Goal: Transaction & Acquisition: Purchase product/service

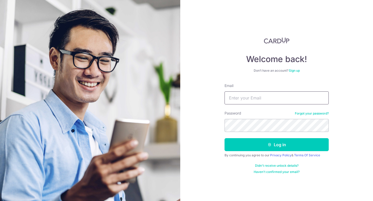
click at [282, 96] on input "Email" at bounding box center [276, 98] width 104 height 13
type input "[EMAIL_ADDRESS][DOMAIN_NAME]"
click at [129, 116] on section "Welcome back! Don’t have an account? Sign up Email melodydanceballet@gmail.com …" at bounding box center [186, 100] width 373 height 201
click at [224, 138] on button "Log in" at bounding box center [276, 144] width 104 height 13
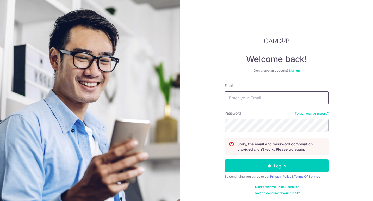
click at [270, 93] on input "Email" at bounding box center [276, 98] width 104 height 13
type input "[EMAIL_ADDRESS][DOMAIN_NAME]"
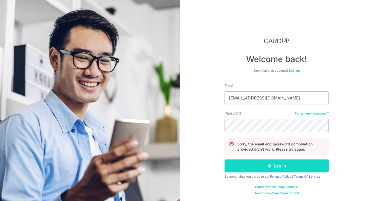
click at [296, 162] on button "Log in" at bounding box center [276, 166] width 104 height 13
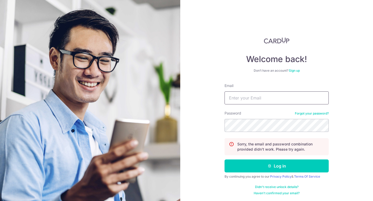
click at [259, 98] on input "Email" at bounding box center [276, 98] width 104 height 13
type input "[EMAIL_ADDRESS][DOMAIN_NAME]"
click at [224, 160] on button "Log in" at bounding box center [276, 166] width 104 height 13
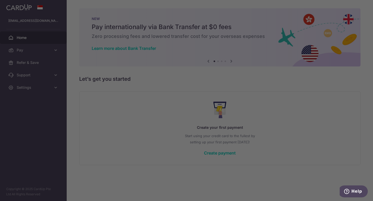
click at [30, 92] on div at bounding box center [188, 102] width 376 height 204
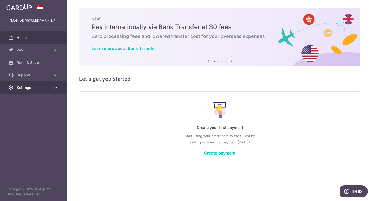
click at [15, 88] on link "Settings" at bounding box center [33, 87] width 67 height 12
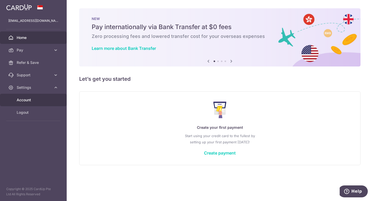
click at [23, 103] on link "Account" at bounding box center [33, 100] width 67 height 12
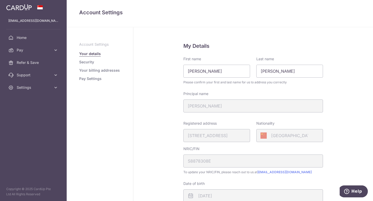
click at [87, 63] on link "Security" at bounding box center [86, 62] width 15 height 5
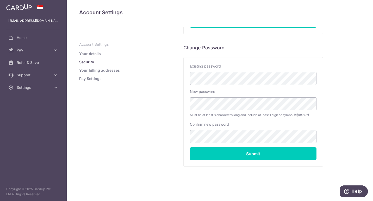
scroll to position [92, 0]
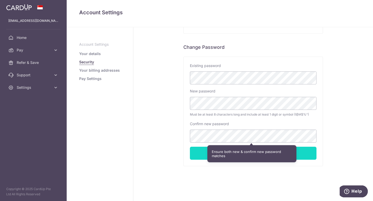
click at [302, 153] on input "Submit" at bounding box center [253, 153] width 126 height 13
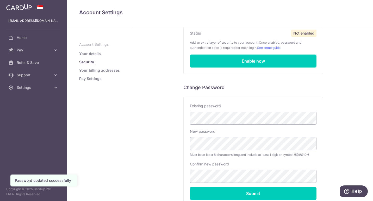
scroll to position [26, 0]
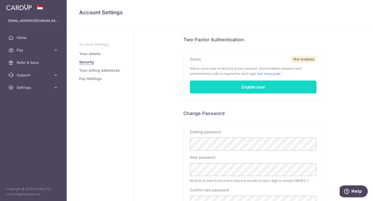
click at [229, 83] on link "Enable now" at bounding box center [253, 87] width 126 height 13
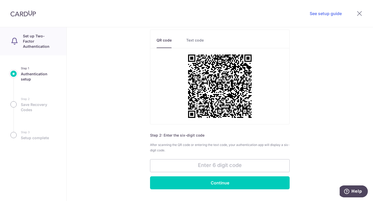
scroll to position [62, 0]
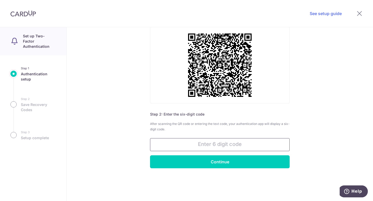
click at [201, 146] on input "text" at bounding box center [220, 144] width 140 height 13
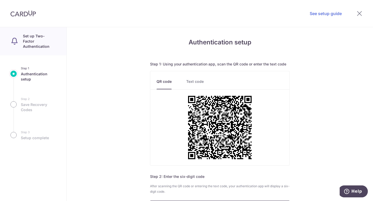
scroll to position [52, 0]
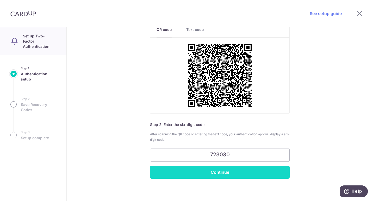
type input "723030"
click at [180, 171] on input "Continue" at bounding box center [220, 172] width 140 height 13
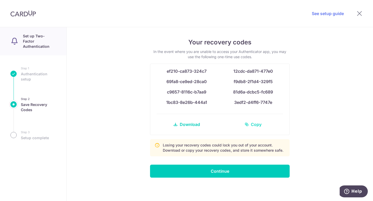
click at [261, 126] on link "Copy" at bounding box center [253, 124] width 60 height 12
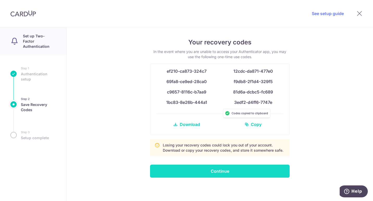
click at [246, 170] on input "Continue" at bounding box center [220, 171] width 140 height 13
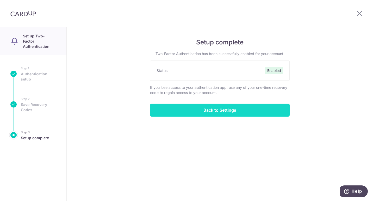
click at [217, 112] on input "Back to Settings" at bounding box center [220, 110] width 140 height 13
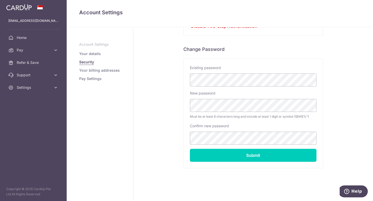
scroll to position [106, 0]
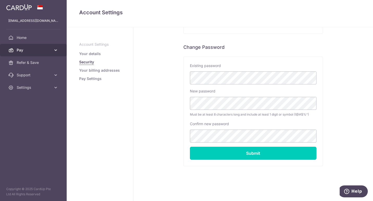
click at [32, 50] on span "Pay" at bounding box center [34, 50] width 34 height 5
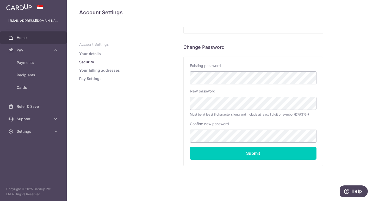
click at [33, 36] on span "Home" at bounding box center [34, 37] width 34 height 5
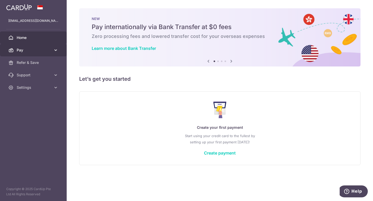
click at [32, 49] on span "Pay" at bounding box center [34, 50] width 34 height 5
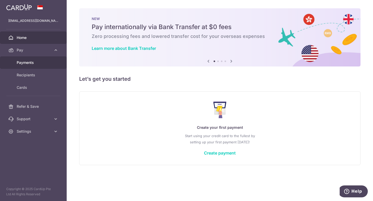
click at [32, 66] on link "Payments" at bounding box center [33, 62] width 67 height 12
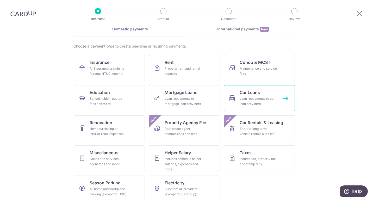
scroll to position [31, 0]
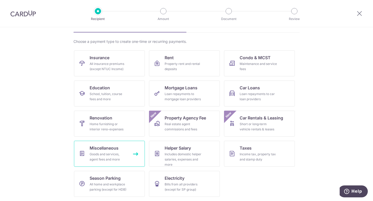
click at [108, 148] on span "Miscellaneous" at bounding box center [104, 148] width 29 height 6
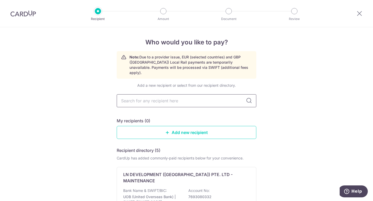
click at [192, 96] on input "text" at bounding box center [187, 100] width 140 height 13
type input "0"
type input "Viet"
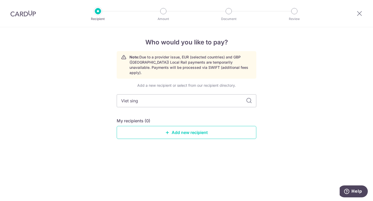
type input "Viet sing"
type input "Viet sing intell"
type input "Viet sing intelidence"
drag, startPoint x: 149, startPoint y: 96, endPoint x: 197, endPoint y: 96, distance: 47.9
type input "Viet sing intel"
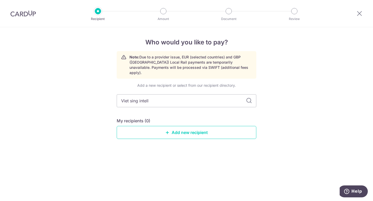
type input "Viet sing intelli"
type input "Viet sing int"
type input "Viet sing inte"
type input "Viet sing intelligence"
click at [249, 98] on icon at bounding box center [249, 101] width 6 height 6
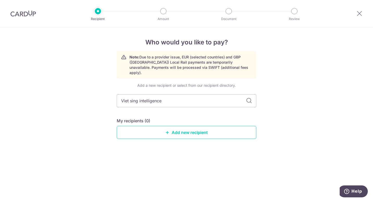
click at [248, 98] on icon at bounding box center [249, 101] width 6 height 6
click at [224, 129] on link "Add new recipient" at bounding box center [187, 132] width 140 height 13
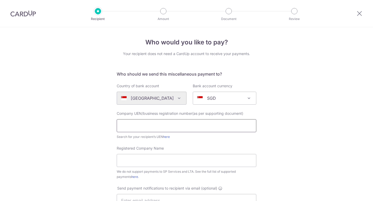
click at [139, 125] on input "text" at bounding box center [187, 125] width 140 height 13
type input "5190337x"
click at [205, 147] on div "Registered Company Name We do not support payments to SP Services and LTA. See …" at bounding box center [187, 163] width 140 height 34
click at [195, 160] on input "Registered Company Name" at bounding box center [187, 160] width 140 height 13
click at [292, 153] on div "Who would you like to pay? Your recipient does not need a CardUp account to rec…" at bounding box center [186, 188] width 373 height 323
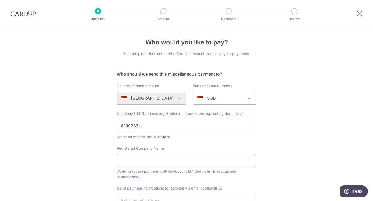
click at [181, 163] on input "Registered Company Name" at bounding box center [187, 160] width 140 height 13
type input "Viet Sing Intelligence Services"
click at [296, 159] on div "Who would you like to pay? Your recipient does not need a CardUp account to rec…" at bounding box center [186, 188] width 373 height 323
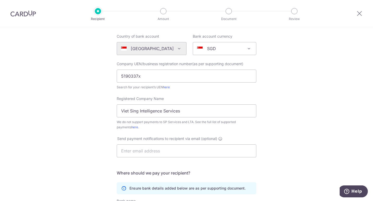
scroll to position [52, 0]
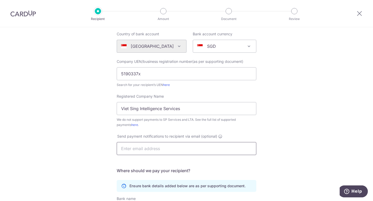
click at [155, 152] on input "text" at bounding box center [187, 148] width 140 height 13
click at [290, 133] on div "Who would you like to pay? Your recipient does not need a CardUp account to rec…" at bounding box center [186, 136] width 373 height 323
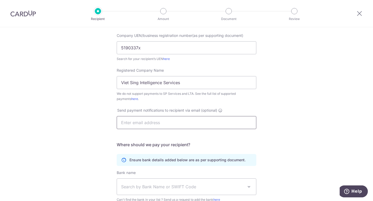
scroll to position [104, 0]
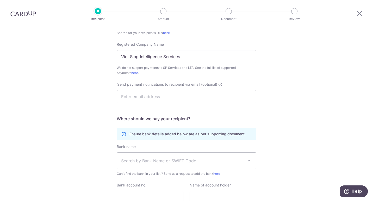
click at [189, 164] on span "Search by Bank Name or SWIFT Code" at bounding box center [182, 161] width 122 height 6
click at [290, 132] on div "Who would you like to pay? Your recipient does not need a CardUp account to rec…" at bounding box center [186, 84] width 373 height 323
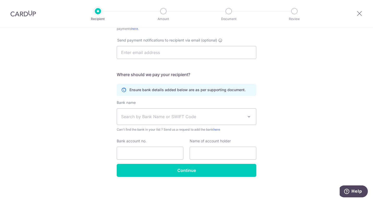
scroll to position [149, 0]
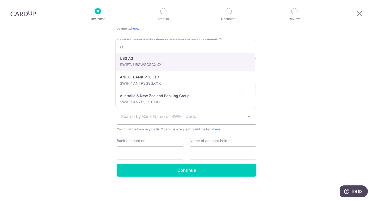
click at [193, 120] on span "Search by Bank Name or SWIFT Code" at bounding box center [186, 117] width 139 height 16
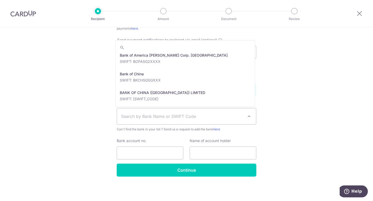
scroll to position [182, 0]
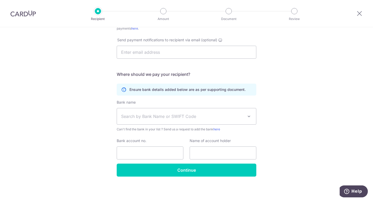
click at [323, 123] on div "Who would you like to pay? Your recipient does not need a CardUp account to rec…" at bounding box center [186, 40] width 373 height 323
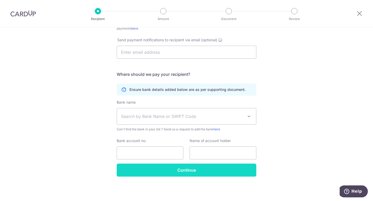
click at [188, 177] on input "Continue" at bounding box center [187, 170] width 140 height 13
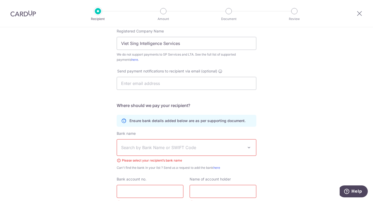
scroll to position [159, 0]
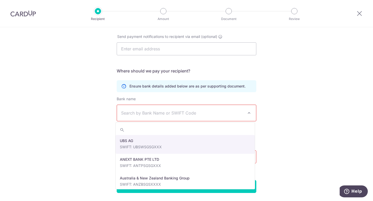
click at [177, 114] on span "Search by Bank Name or SWIFT Code" at bounding box center [182, 113] width 122 height 6
click at [271, 116] on div "Who would you like to pay? Your recipient does not need a CardUp account to rec…" at bounding box center [186, 43] width 373 height 350
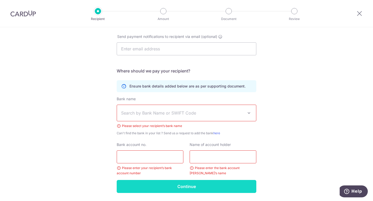
scroll to position [55, 0]
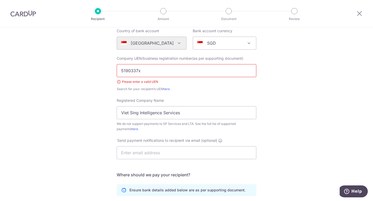
click at [187, 72] on input "5190337x" at bounding box center [187, 70] width 140 height 13
click at [124, 71] on input "5190337x" at bounding box center [187, 70] width 140 height 13
click at [122, 71] on input "5190337x" at bounding box center [187, 70] width 140 height 13
type input "53190337x"
click at [313, 78] on div "Who would you like to pay? Your recipient does not need a CardUp account to rec…" at bounding box center [186, 147] width 373 height 350
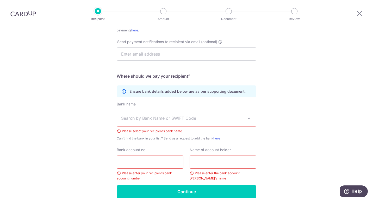
scroll to position [176, 0]
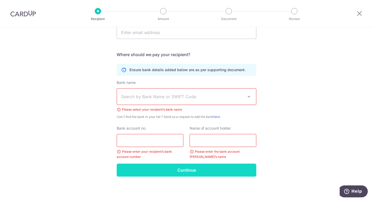
click at [205, 168] on input "Continue" at bounding box center [187, 170] width 140 height 13
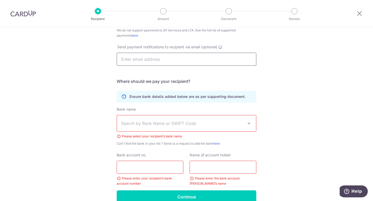
scroll to position [142, 0]
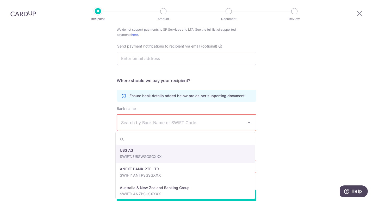
click at [188, 122] on span "Search by Bank Name or SWIFT Code" at bounding box center [182, 123] width 122 height 6
click at [298, 133] on div "Who would you like to pay? Your recipient does not need a CardUp account to rec…" at bounding box center [186, 56] width 373 height 343
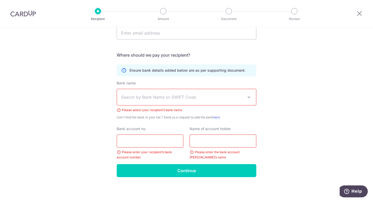
scroll to position [168, 0]
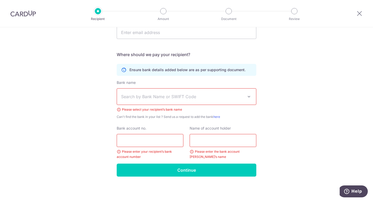
click at [160, 98] on span "Search by Bank Name or SWIFT Code" at bounding box center [182, 97] width 122 height 6
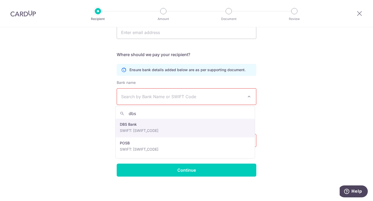
type input "dbs"
select select "6"
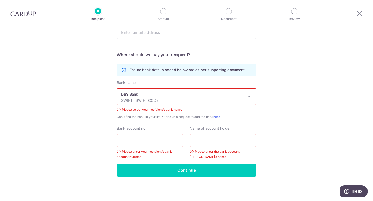
click at [157, 140] on input "Bank account no." at bounding box center [150, 140] width 67 height 13
type input "0720207718"
click at [207, 141] on input "text" at bounding box center [222, 140] width 67 height 13
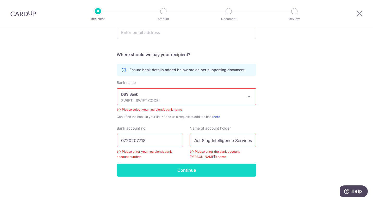
type input "Viet Sing Intelligence Services"
click at [188, 170] on input "Continue" at bounding box center [187, 170] width 140 height 13
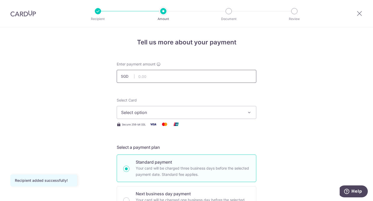
click at [199, 79] on input "text" at bounding box center [187, 76] width 140 height 13
click at [186, 112] on span "Select option" at bounding box center [181, 113] width 121 height 6
click at [183, 128] on span "Add credit card" at bounding box center [190, 127] width 121 height 5
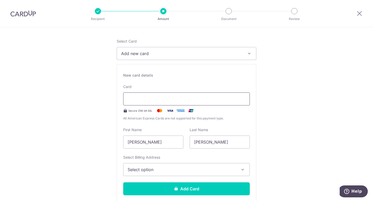
scroll to position [78, 0]
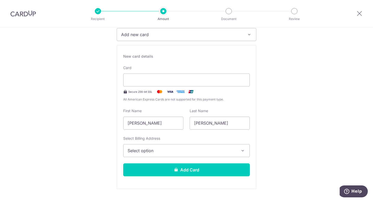
click at [179, 146] on button "Select option" at bounding box center [186, 150] width 126 height 13
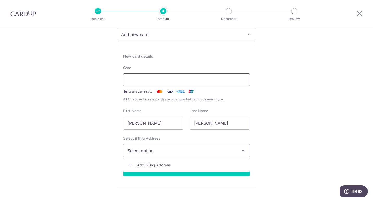
drag, startPoint x: 264, startPoint y: 109, endPoint x: 195, endPoint y: 74, distance: 77.3
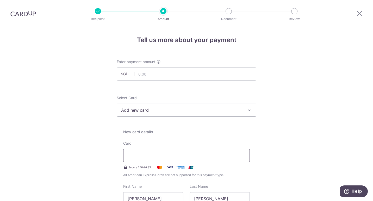
scroll to position [0, 0]
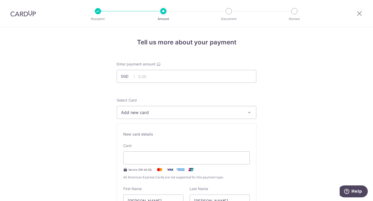
click at [152, 83] on div at bounding box center [192, 83] width 84 height 0
click at [154, 79] on input "text" at bounding box center [187, 76] width 140 height 13
type input "100.00"
click at [210, 112] on span "Add new card" at bounding box center [181, 113] width 121 height 6
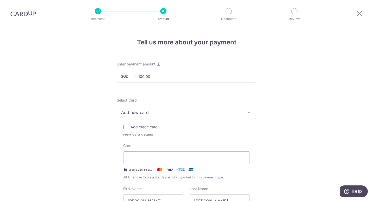
click at [206, 128] on span "Add credit card" at bounding box center [190, 127] width 121 height 5
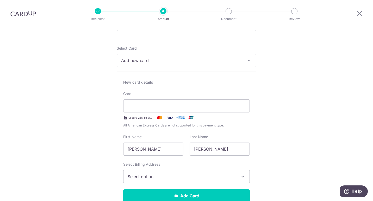
click at [165, 152] on input "Kejie" at bounding box center [153, 149] width 60 height 13
drag, startPoint x: 165, startPoint y: 152, endPoint x: 69, endPoint y: 138, distance: 97.2
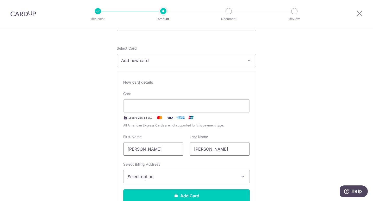
type input "Nicklaus"
click at [204, 150] on input "Chen" at bounding box center [219, 149] width 60 height 13
type input "C"
type input "Tan"
click at [164, 179] on span "Select option" at bounding box center [182, 177] width 108 height 6
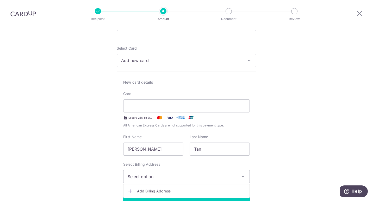
click at [167, 191] on span "Add Billing Address" at bounding box center [191, 191] width 108 height 5
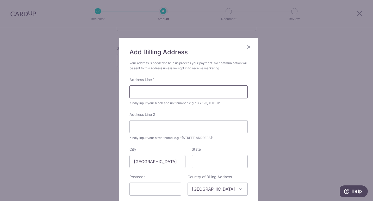
click at [151, 96] on input "Address Line 1" at bounding box center [188, 92] width 118 height 13
type input "3 central Boulevard"
type input "#16-03"
type input "018965"
click at [158, 94] on input "3 central Boulevard" at bounding box center [188, 92] width 118 height 13
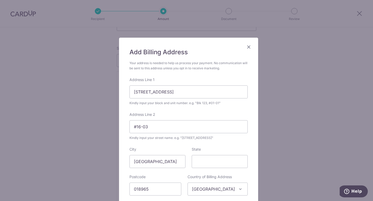
click at [347, 121] on div "Add Billing Address Your address is needed to help us process your payment. No …" at bounding box center [186, 100] width 373 height 201
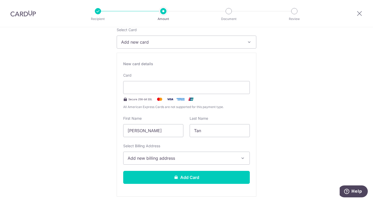
scroll to position [104, 0]
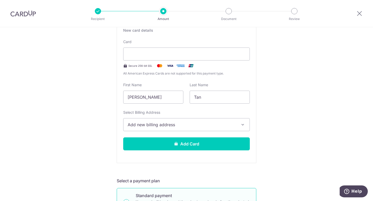
click at [128, 128] on span "Add new billing address" at bounding box center [182, 125] width 108 height 6
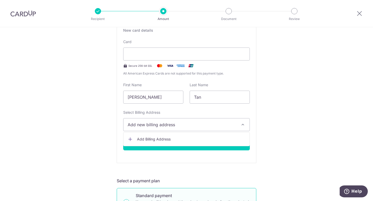
click at [142, 139] on span "Add Billing Address" at bounding box center [191, 139] width 108 height 5
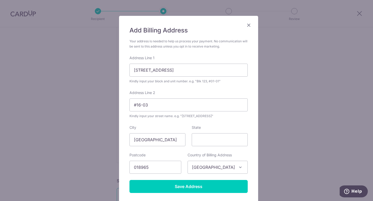
scroll to position [52, 0]
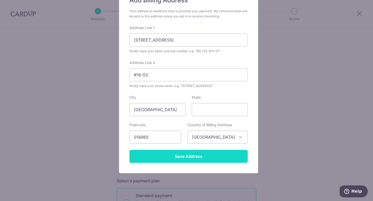
click at [201, 160] on input "Save Address" at bounding box center [188, 156] width 118 height 13
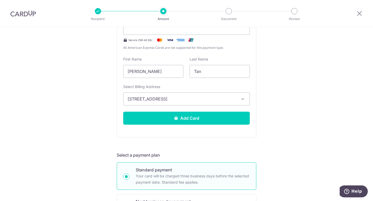
scroll to position [130, 0]
click at [286, 125] on div "Tell us more about your payment Enter payment amount SGD 100.00 100.00 Recipien…" at bounding box center [186, 201] width 373 height 609
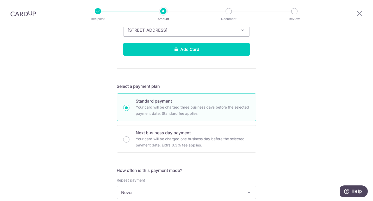
scroll to position [200, 0]
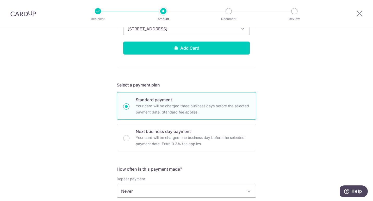
click at [235, 189] on span "Never" at bounding box center [186, 191] width 139 height 12
click at [303, 123] on div "Tell us more about your payment Enter payment amount SGD 100.00 100.00 Recipien…" at bounding box center [186, 131] width 373 height 609
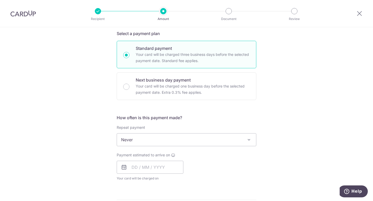
scroll to position [252, 0]
click at [189, 170] on div "Payment estimated to arrive on Your card will be charged on for the first payme…" at bounding box center [186, 166] width 146 height 29
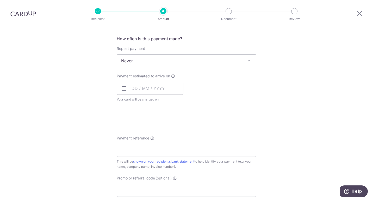
scroll to position [330, 0]
click at [167, 119] on form "Enter payment amount SGD 100.00 100.00 Recipient added successfully! Select Car…" at bounding box center [187, 6] width 140 height 550
click at [156, 150] on input "Payment reference" at bounding box center [187, 151] width 140 height 13
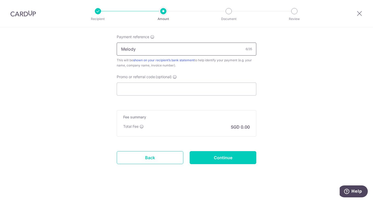
scroll to position [434, 0]
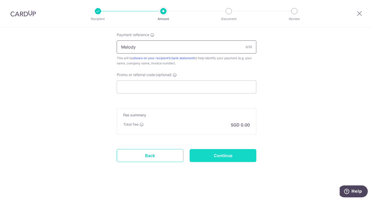
type input "Melody"
click at [228, 157] on input "Continue" at bounding box center [222, 155] width 67 height 13
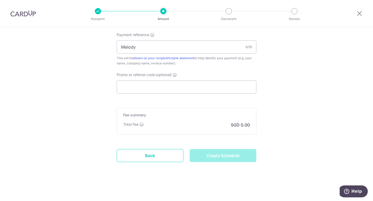
type input "Create Schedule"
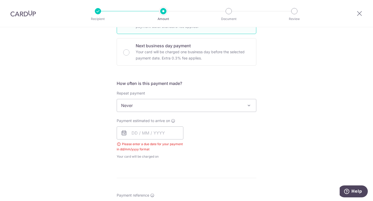
scroll to position [155, 0]
click at [131, 135] on input "text" at bounding box center [150, 132] width 67 height 13
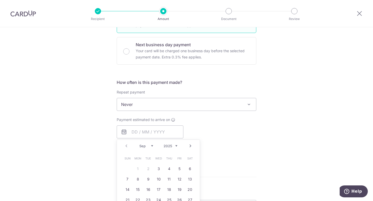
click at [137, 169] on table "Sun Mon Tue Wed Thu Fri Sat 1 2 3 4 5 6 7 8 9 10 11 12 13 14 15 16 17 18 19 20 …" at bounding box center [158, 185] width 73 height 62
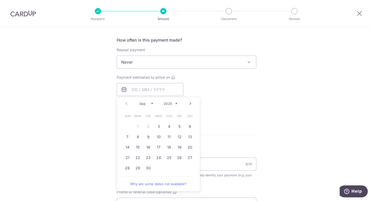
scroll to position [207, 0]
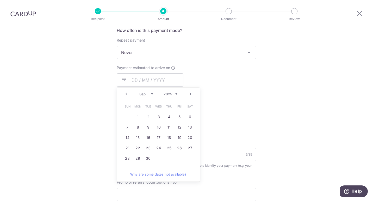
click at [139, 95] on select "Sep Oct Nov Dec" at bounding box center [146, 94] width 14 height 4
click at [139, 92] on select "Sep Oct Nov Dec" at bounding box center [146, 94] width 14 height 4
click at [241, 97] on div "Payment estimated to arrive on Prev Next Sep Oct Nov [DATE] 2026 2027 2028 2029…" at bounding box center [186, 85] width 146 height 41
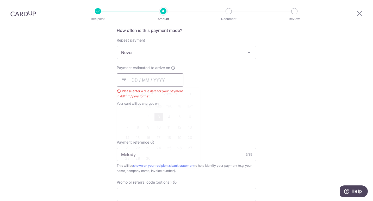
click at [149, 81] on input "text" at bounding box center [150, 80] width 67 height 13
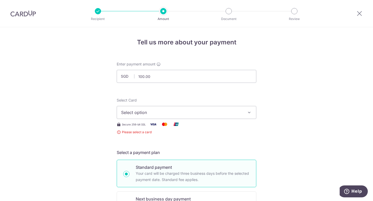
scroll to position [0, 0]
click at [145, 111] on span "Select option" at bounding box center [181, 113] width 121 height 6
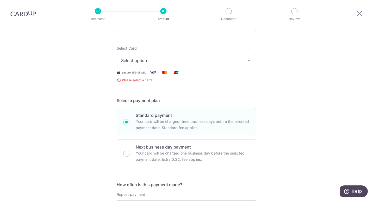
click at [161, 60] on span "Select option" at bounding box center [181, 61] width 121 height 6
click at [158, 78] on link "Add credit card" at bounding box center [186, 75] width 139 height 9
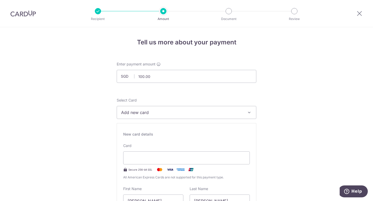
click at [181, 113] on span "Add new card" at bounding box center [181, 113] width 121 height 6
click at [178, 124] on link "Add credit card" at bounding box center [186, 127] width 139 height 9
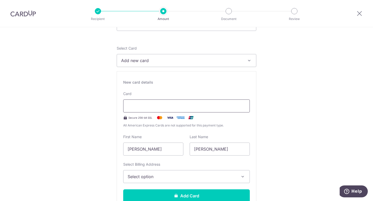
click at [144, 109] on div at bounding box center [186, 106] width 126 height 13
click at [136, 81] on div "New card details" at bounding box center [186, 82] width 126 height 5
click at [168, 180] on span "Select option" at bounding box center [182, 177] width 108 height 6
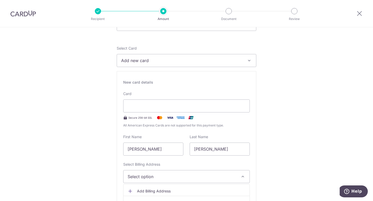
scroll to position [104, 0]
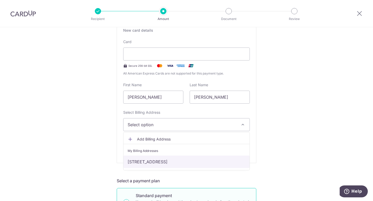
click at [170, 162] on link "[STREET_ADDRESS]" at bounding box center [186, 162] width 126 height 12
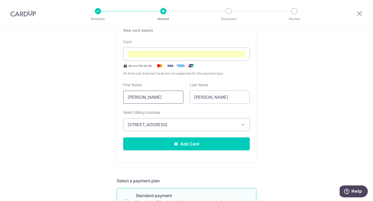
drag, startPoint x: 142, startPoint y: 94, endPoint x: 46, endPoint y: 86, distance: 96.7
type input "Nicklaus"
drag, startPoint x: 206, startPoint y: 97, endPoint x: 88, endPoint y: 71, distance: 120.8
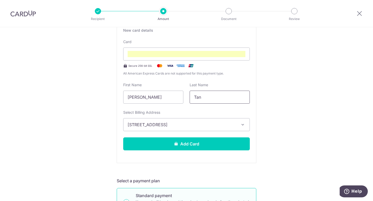
type input "Tan"
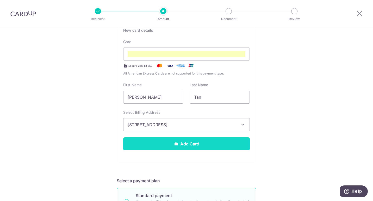
click at [202, 149] on button "Add Card" at bounding box center [186, 144] width 126 height 13
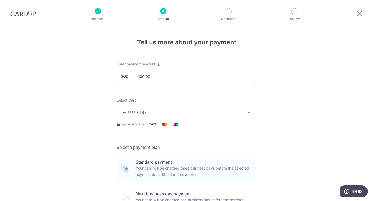
drag, startPoint x: 155, startPoint y: 77, endPoint x: 128, endPoint y: 77, distance: 27.1
click at [128, 77] on div "SGD 100.00 100.00" at bounding box center [187, 76] width 140 height 13
type input "300.00"
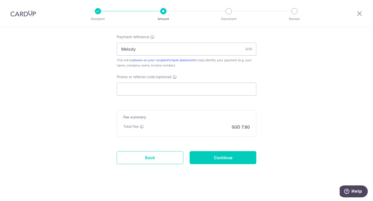
scroll to position [297, 0]
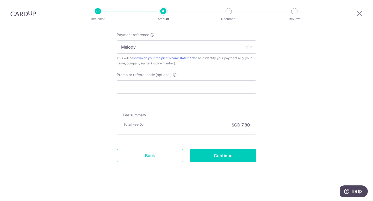
click at [201, 118] on div "Fee summary Base fee Extend fee Next-day fee Total Fee SGD 7.80" at bounding box center [187, 121] width 140 height 27
click at [204, 125] on div "Total Fee SGD 7.80" at bounding box center [186, 125] width 126 height 6
click at [250, 156] on input "Continue" at bounding box center [222, 155] width 67 height 13
type input "Create Schedule"
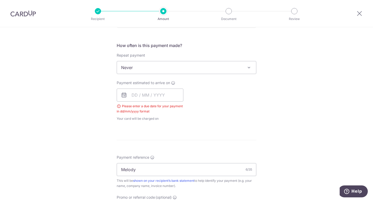
scroll to position [185, 0]
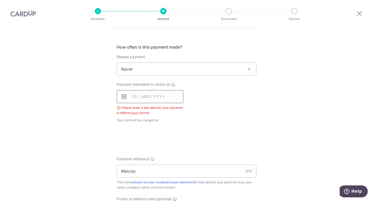
click at [140, 91] on input "text" at bounding box center [150, 96] width 67 height 13
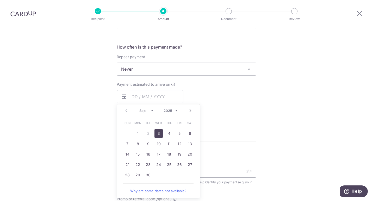
click at [156, 133] on link "3" at bounding box center [158, 134] width 8 height 8
type input "[DATE]"
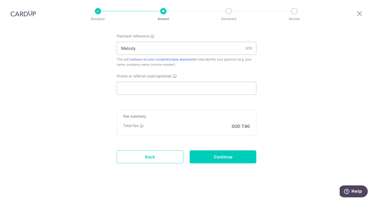
scroll to position [318, 0]
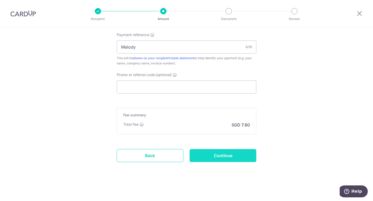
click at [214, 160] on input "Continue" at bounding box center [222, 155] width 67 height 13
type input "Create Schedule"
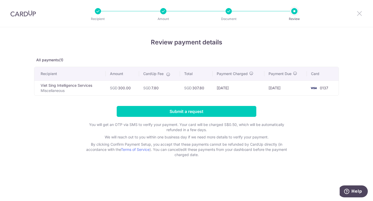
drag, startPoint x: 362, startPoint y: 14, endPoint x: 212, endPoint y: 35, distance: 151.2
click at [362, 14] on icon at bounding box center [359, 13] width 6 height 7
